Goal: Information Seeking & Learning: Learn about a topic

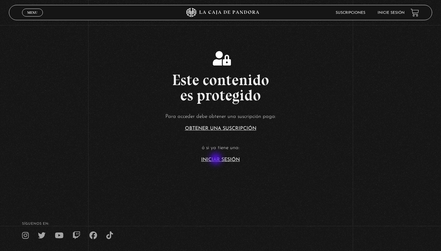
click at [217, 160] on link "Iniciar Sesión" at bounding box center [220, 159] width 39 height 5
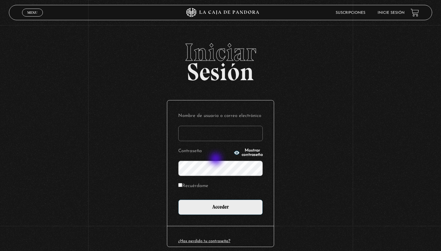
type input "vcrmichelle"
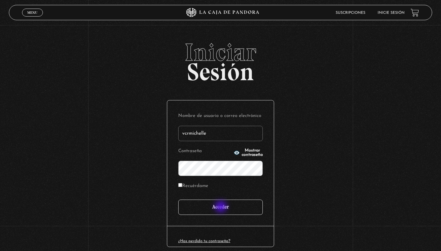
click at [221, 207] on input "Acceder" at bounding box center [220, 207] width 85 height 15
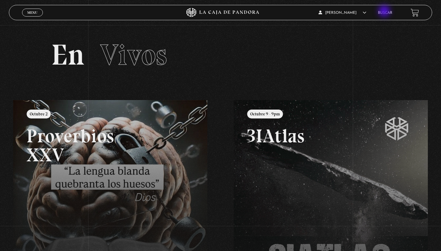
click at [385, 12] on link "Buscar" at bounding box center [385, 13] width 14 height 4
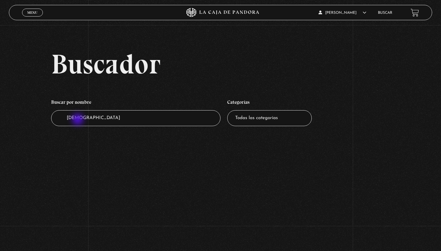
click at [78, 120] on input "[DEMOGRAPHIC_DATA]" at bounding box center [135, 118] width 169 height 16
type input "hinduismo"
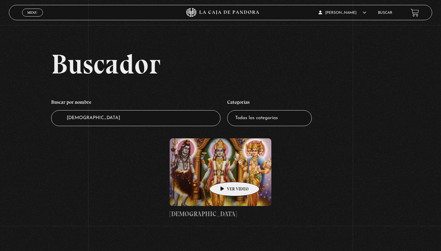
click at [225, 173] on figure at bounding box center [221, 172] width 102 height 68
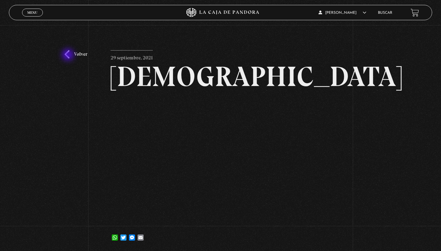
click at [69, 55] on link "Volver" at bounding box center [76, 54] width 23 height 8
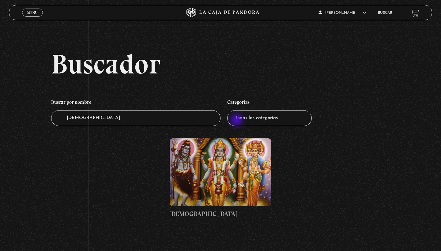
select select "mundo-espiritual"
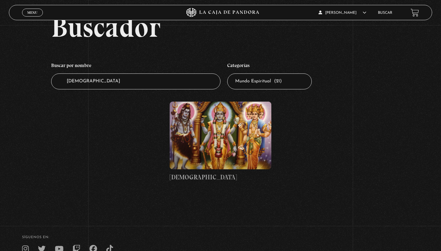
scroll to position [37, 0]
click at [161, 81] on input "hinduismo" at bounding box center [135, 82] width 169 height 16
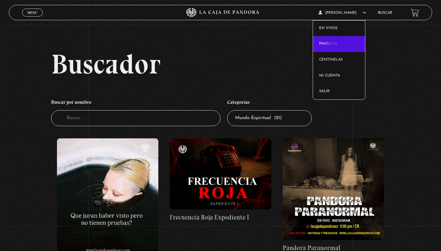
click at [334, 45] on link "Pandora" at bounding box center [339, 44] width 52 height 16
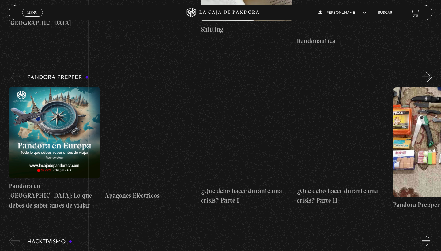
scroll to position [1284, 0]
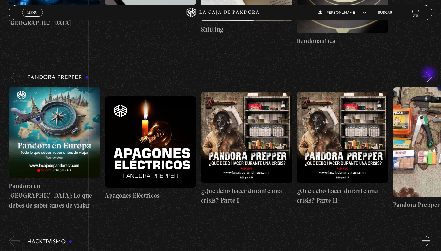
click at [430, 74] on button "»" at bounding box center [427, 76] width 11 height 11
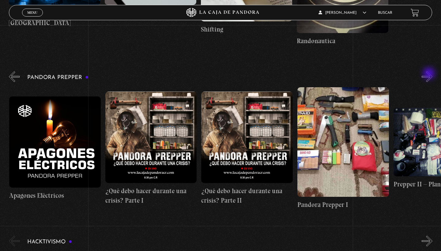
click at [430, 74] on button "»" at bounding box center [427, 76] width 11 height 11
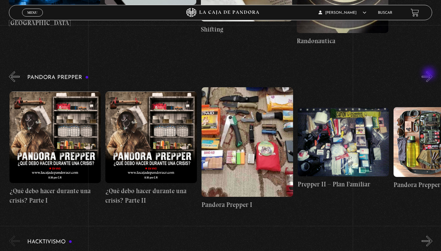
click at [430, 74] on button "»" at bounding box center [427, 76] width 11 height 11
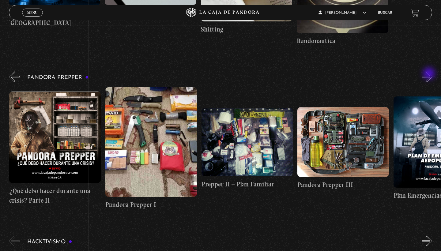
scroll to position [0, 288]
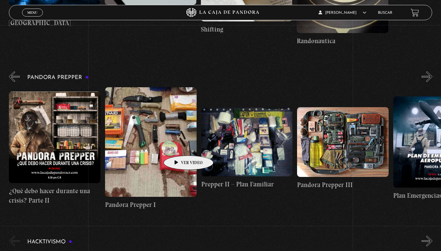
click at [179, 146] on figure at bounding box center [151, 142] width 92 height 110
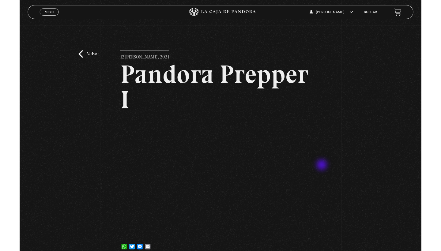
scroll to position [57, 0]
